Goal: Check status: Check status

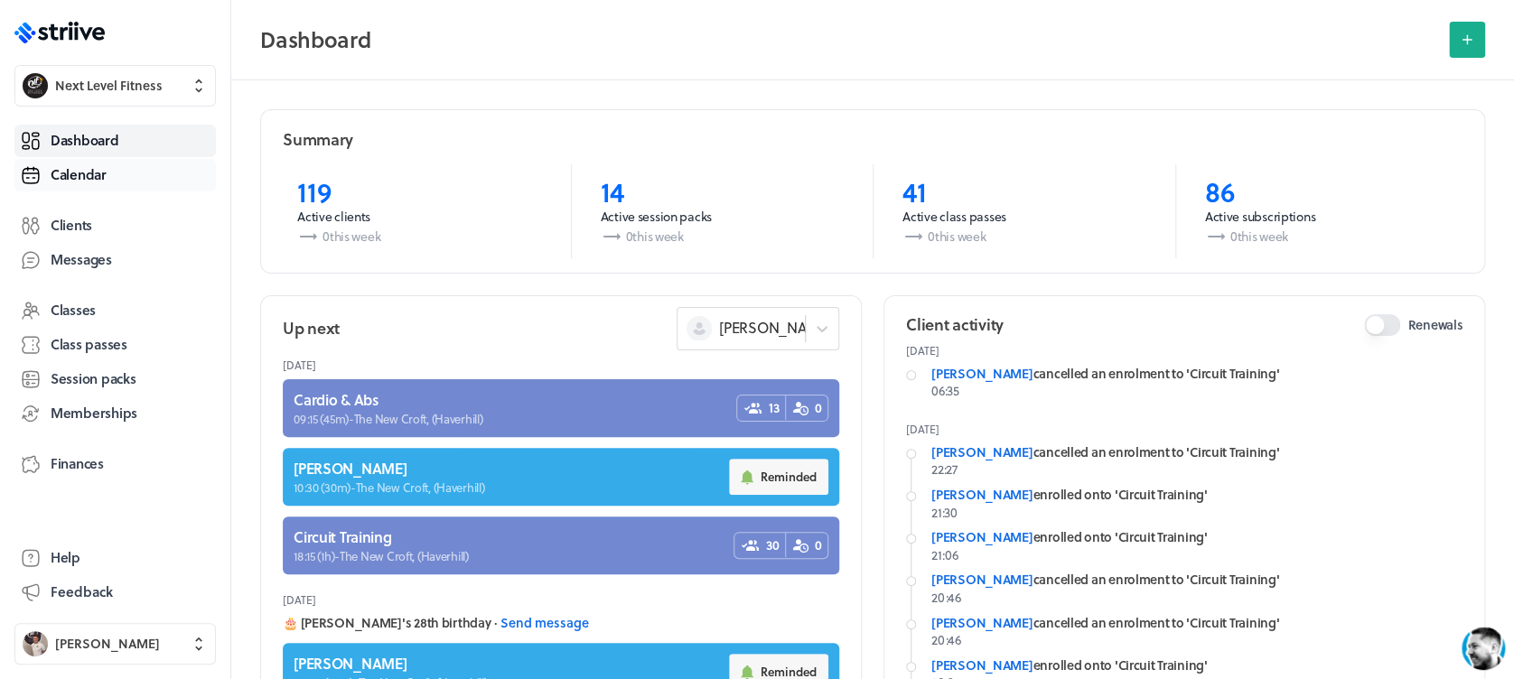
drag, startPoint x: 0, startPoint y: 0, endPoint x: 116, endPoint y: 188, distance: 220.7
click at [116, 188] on link "Calendar" at bounding box center [114, 175] width 201 height 33
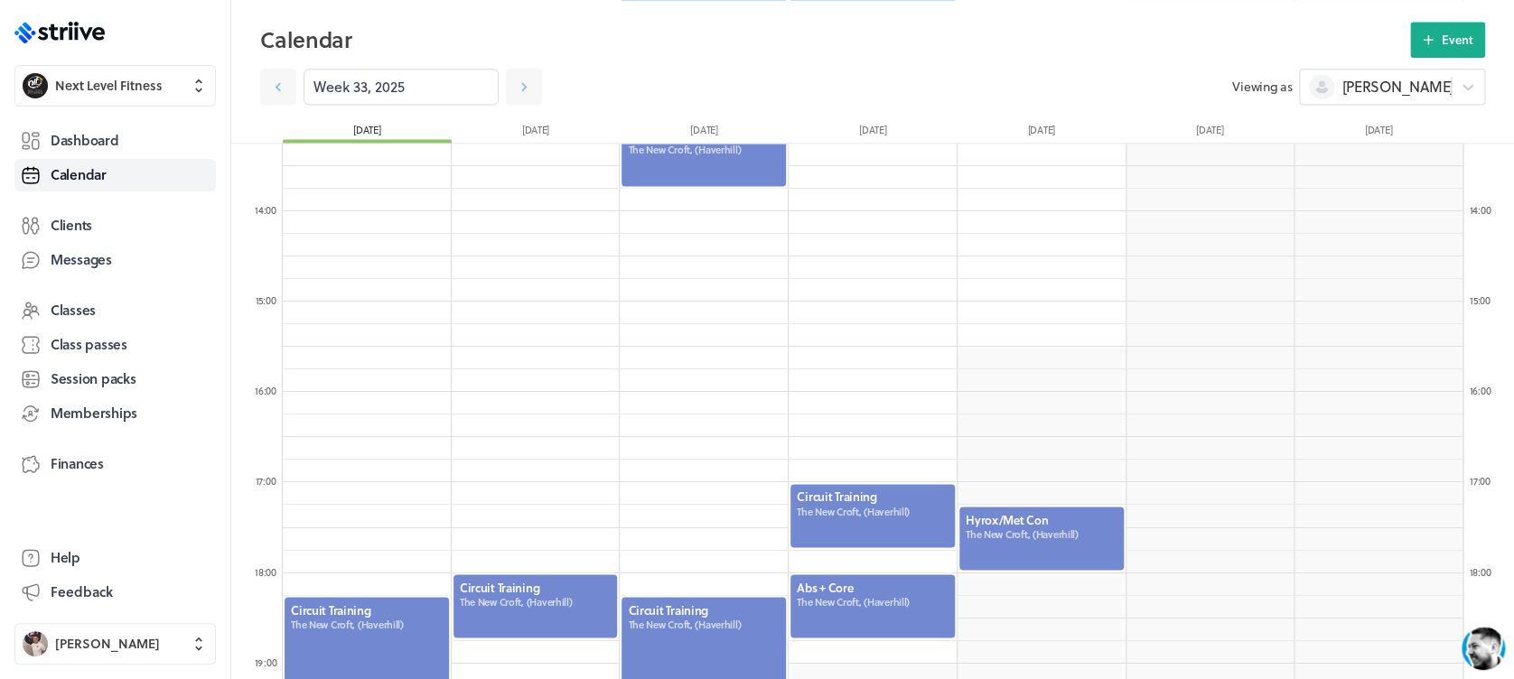
scroll to position [1200, 0]
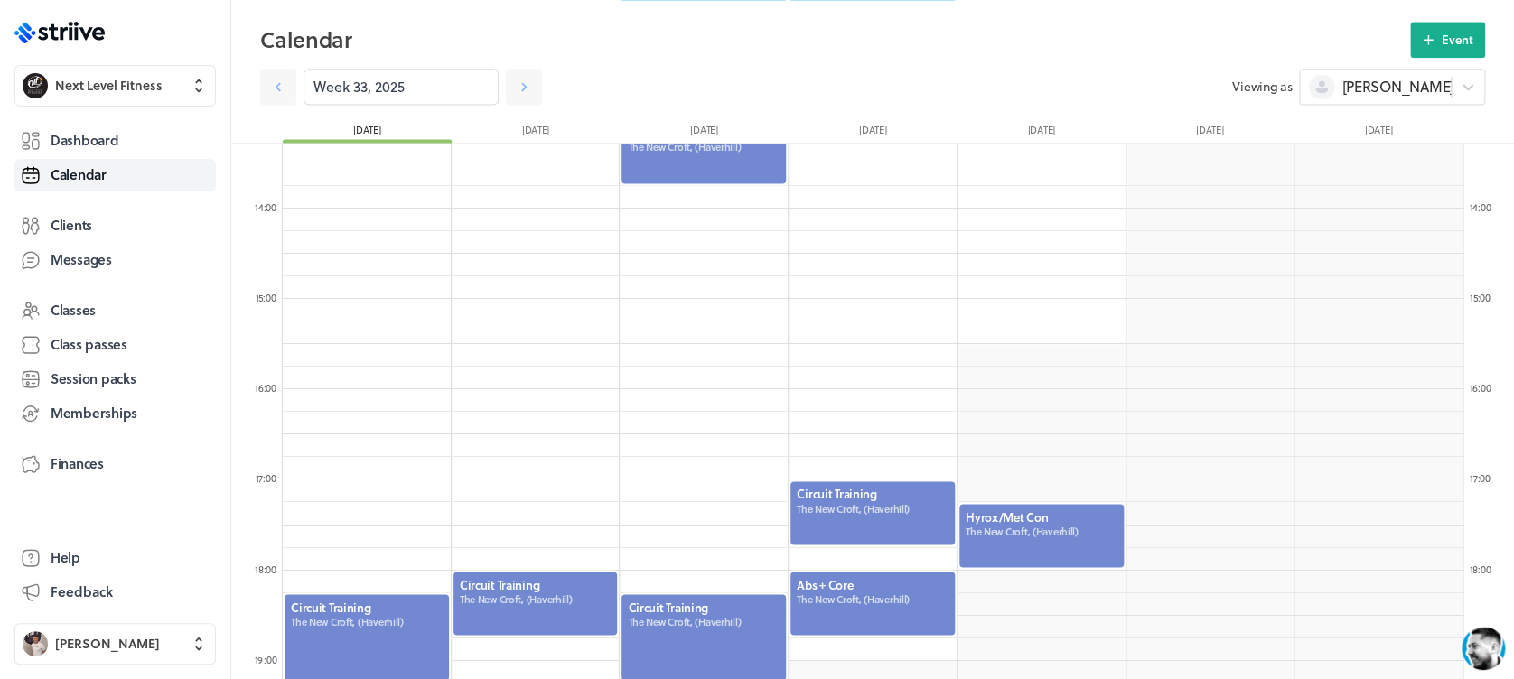
click at [1042, 534] on div at bounding box center [1042, 535] width 168 height 67
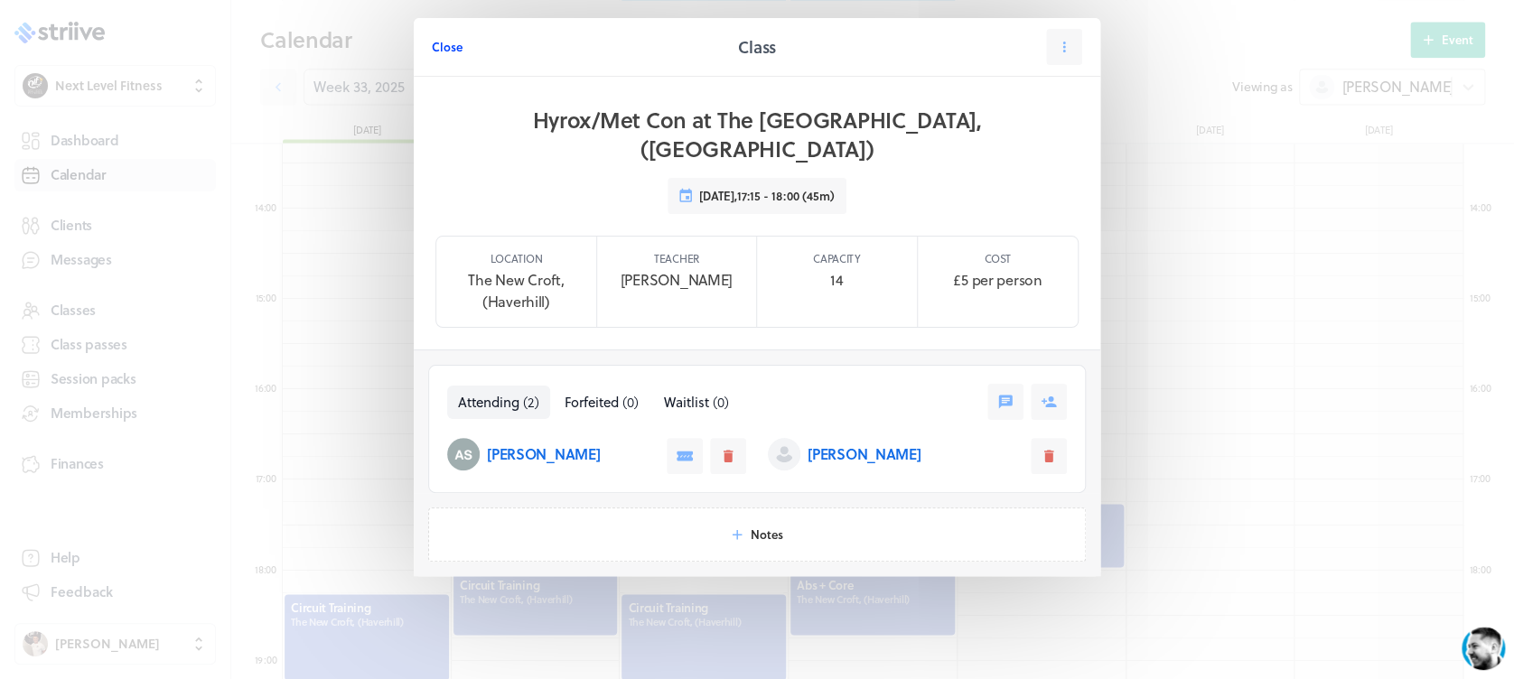
click at [454, 47] on span "Close" at bounding box center [447, 47] width 31 height 16
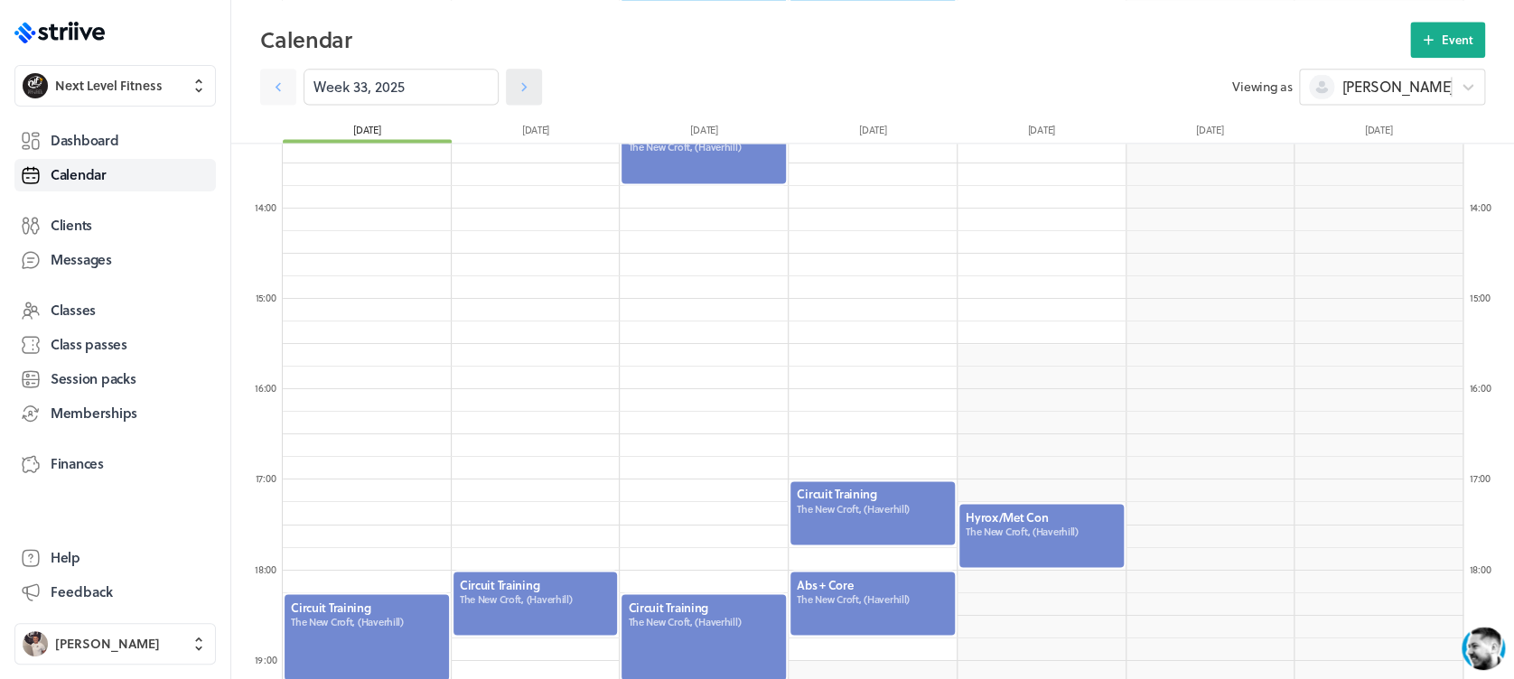
click at [515, 86] on icon at bounding box center [524, 87] width 18 height 18
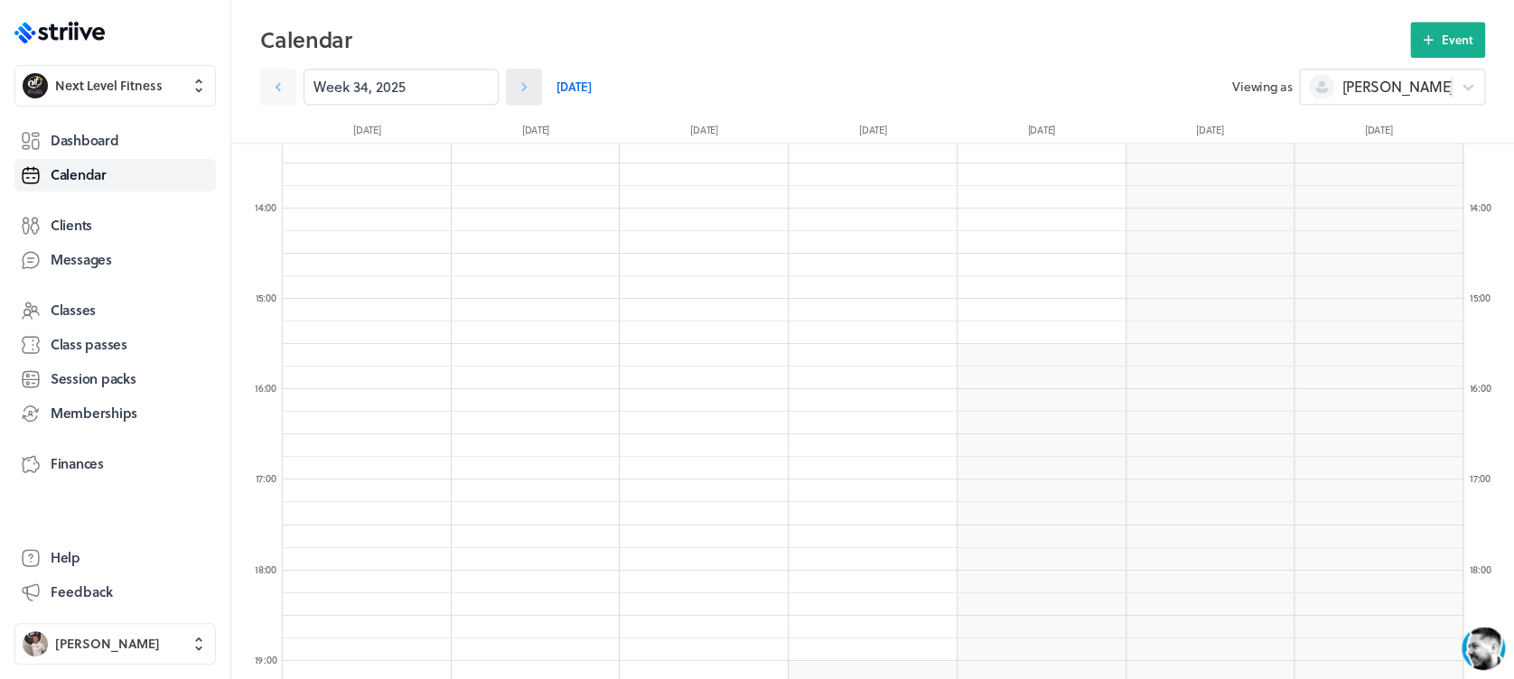
click at [515, 86] on icon at bounding box center [524, 87] width 18 height 18
